Goal: Information Seeking & Learning: Check status

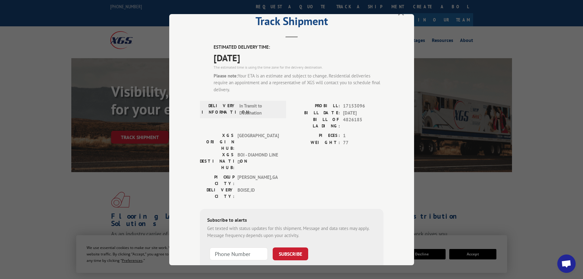
scroll to position [31, 0]
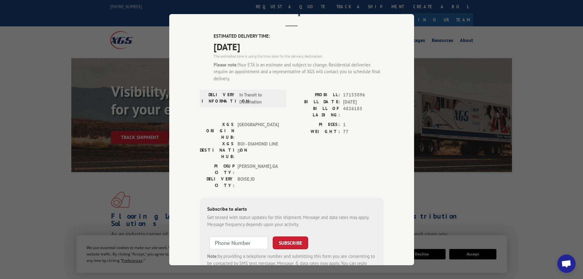
drag, startPoint x: 371, startPoint y: 86, endPoint x: 379, endPoint y: 85, distance: 7.8
click at [369, 88] on div "ESTIMATED DELIVERY TIME: [DATE] The estimated time is using the time zone for t…" at bounding box center [292, 157] width 184 height 248
click at [288, 91] on div "ESTIMATED DELIVERY TIME: [DATE] The estimated time is using the time zone for t…" at bounding box center [292, 157] width 184 height 248
drag, startPoint x: 295, startPoint y: 89, endPoint x: 313, endPoint y: 92, distance: 17.9
click at [313, 92] on div "ESTIMATED DELIVERY TIME: [DATE] The estimated time is using the time zone for t…" at bounding box center [292, 157] width 184 height 248
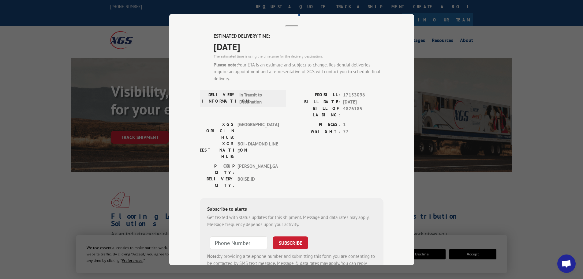
click at [303, 89] on div "ESTIMATED DELIVERY TIME: [DATE] The estimated time is using the time zone for t…" at bounding box center [292, 157] width 184 height 248
drag, startPoint x: 191, startPoint y: 85, endPoint x: 200, endPoint y: 87, distance: 8.5
click at [208, 88] on div "Track Shipment ESTIMATED DELIVERY TIME: [DATE] The estimated time is using the …" at bounding box center [291, 139] width 245 height 251
click at [197, 80] on div "Track Shipment ESTIMATED DELIVERY TIME: [DATE] The estimated time is using the …" at bounding box center [291, 139] width 245 height 251
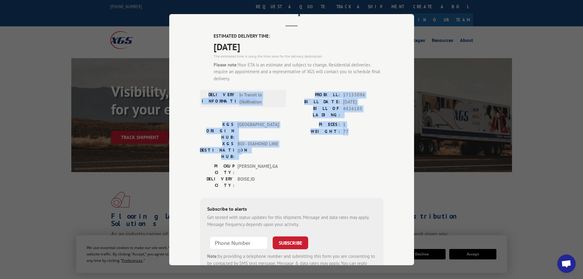
drag, startPoint x: 192, startPoint y: 91, endPoint x: 356, endPoint y: 122, distance: 166.8
click at [356, 122] on div "Track Shipment ESTIMATED DELIVERY TIME: [DATE] The estimated time is using the …" at bounding box center [291, 139] width 245 height 251
copy div "DELIVERY INFORMATION: In Transit to Destination PROBILL: 17153096 BILL DATE: [D…"
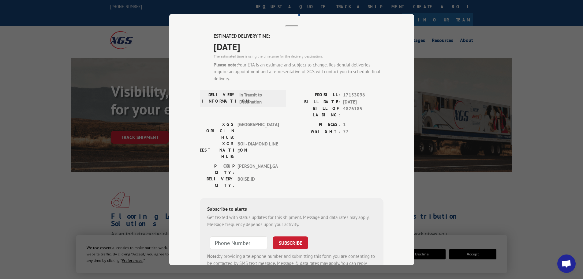
click at [513, 26] on div "Track Shipment ESTIMATED DELIVERY TIME: [DATE] The estimated time is using the …" at bounding box center [291, 139] width 583 height 279
